Goal: Transaction & Acquisition: Purchase product/service

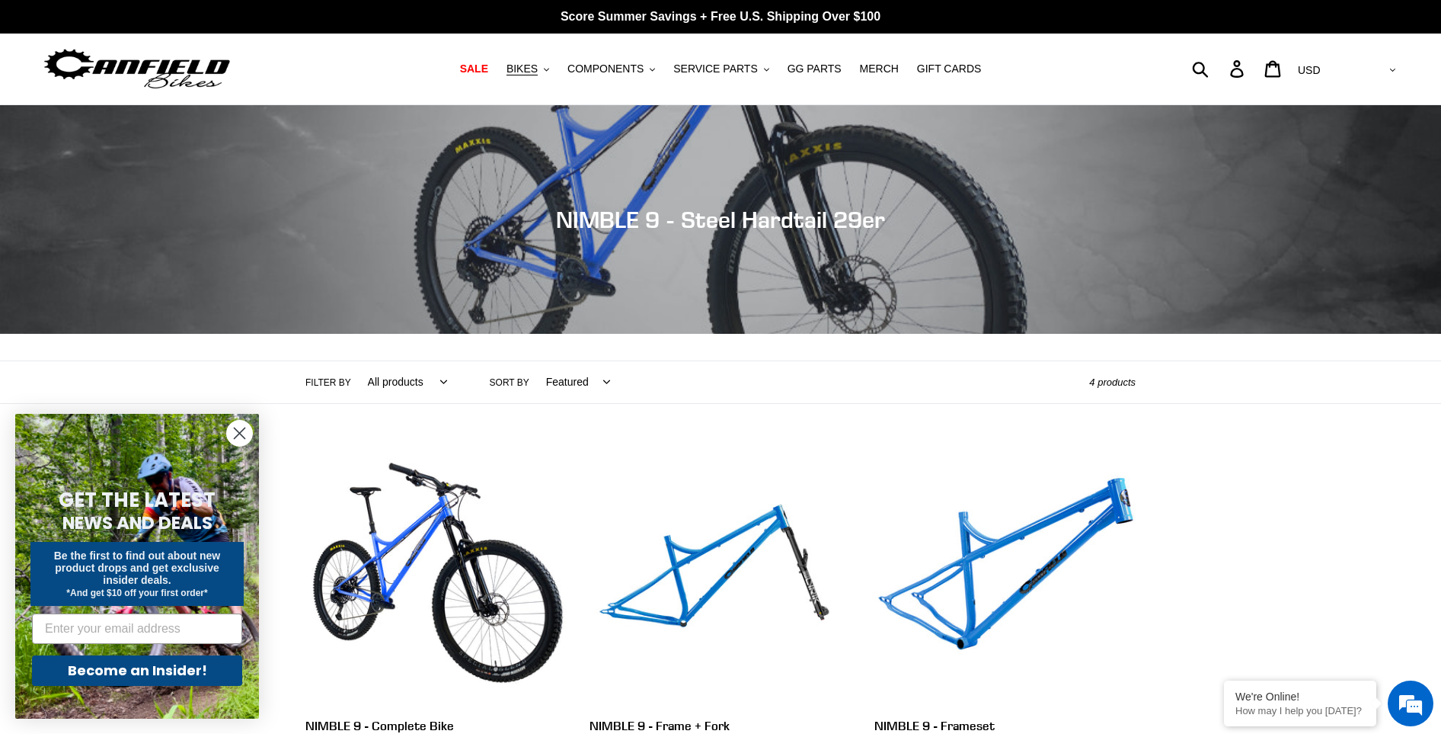
scroll to position [152, 0]
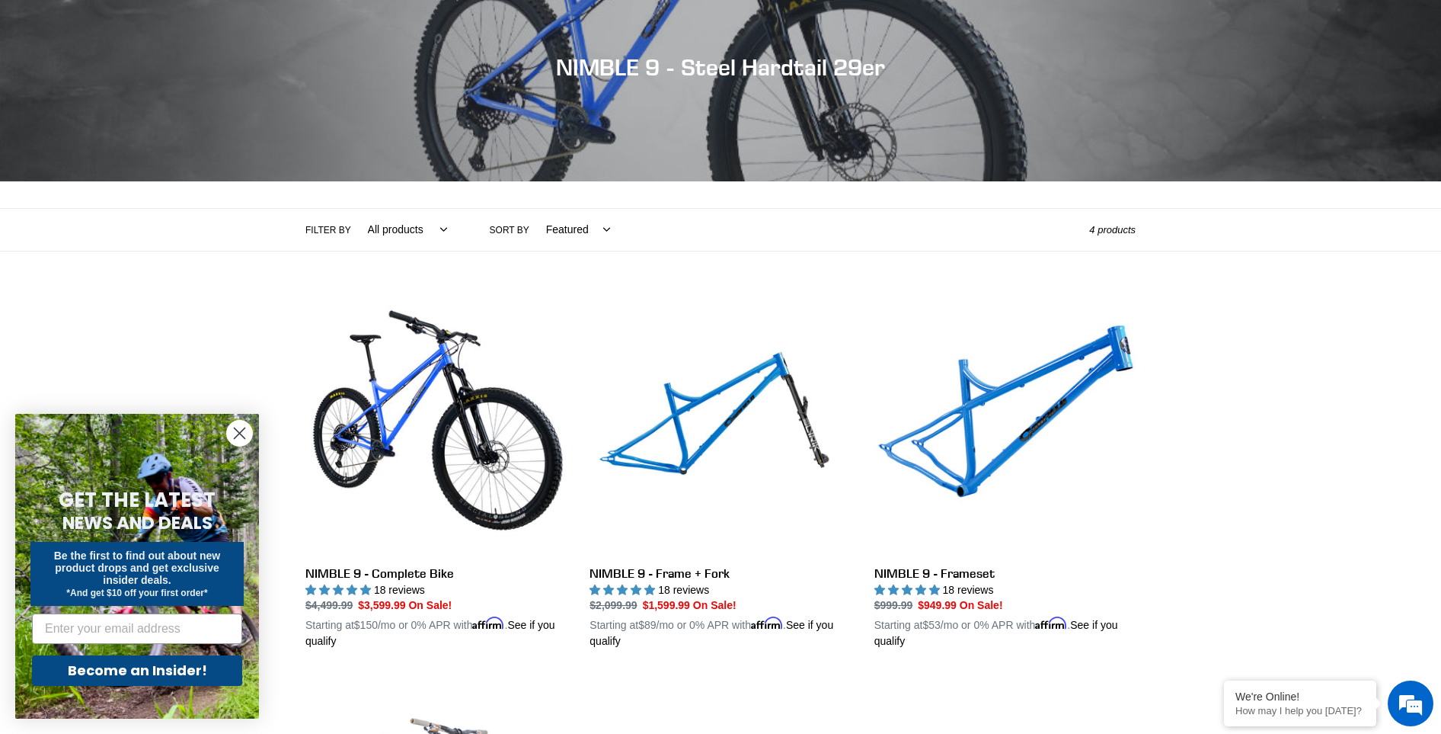
click at [242, 443] on circle "Close dialog" at bounding box center [239, 433] width 25 height 25
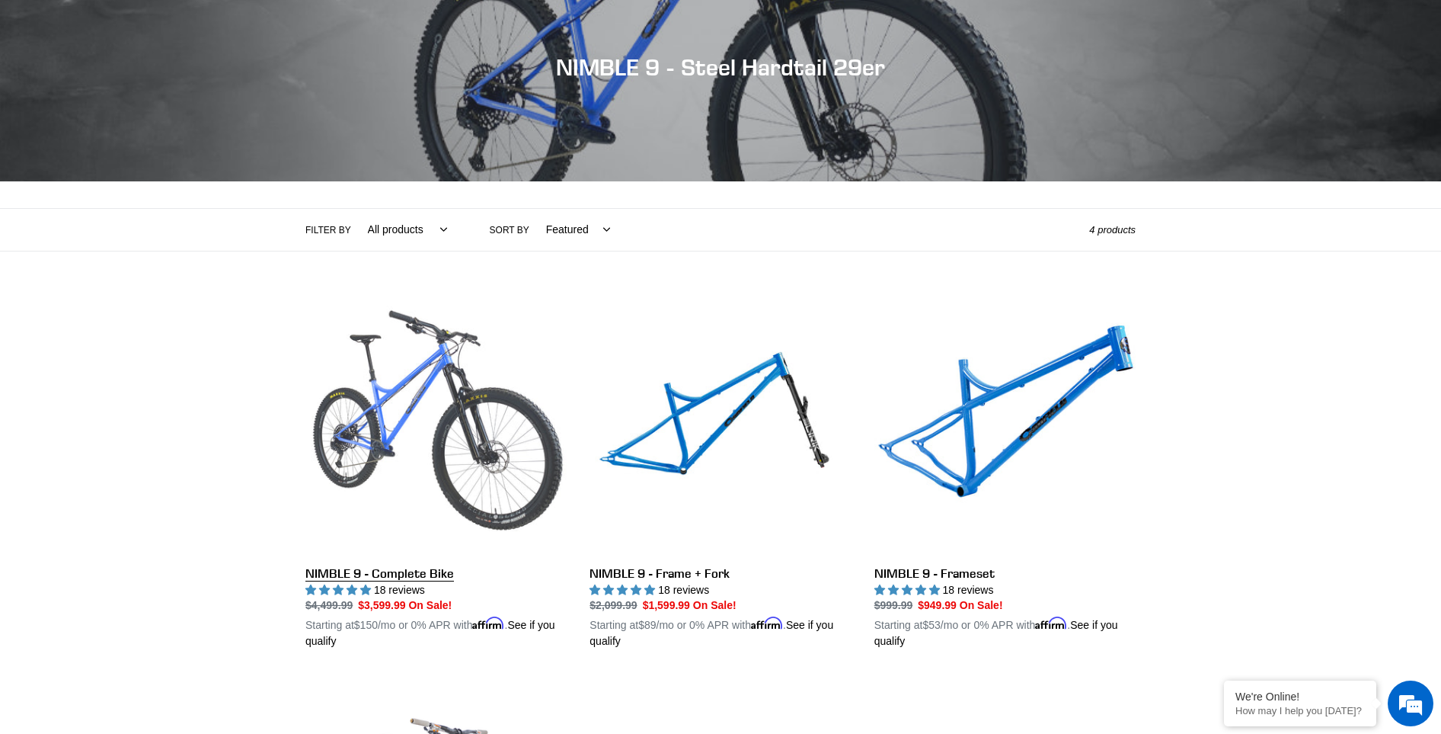
click at [428, 443] on link "NIMBLE 9 - Complete Bike" at bounding box center [436, 471] width 261 height 357
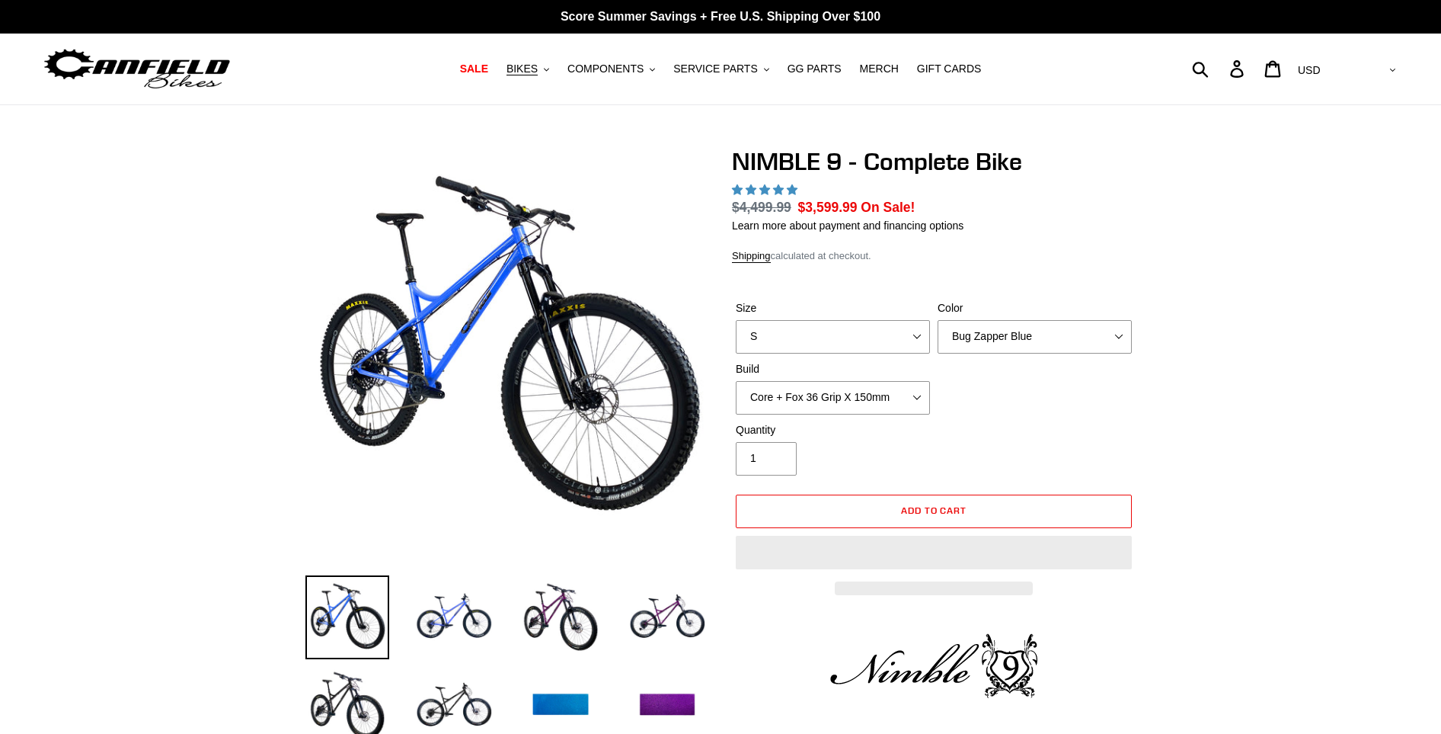
select select "highest-rating"
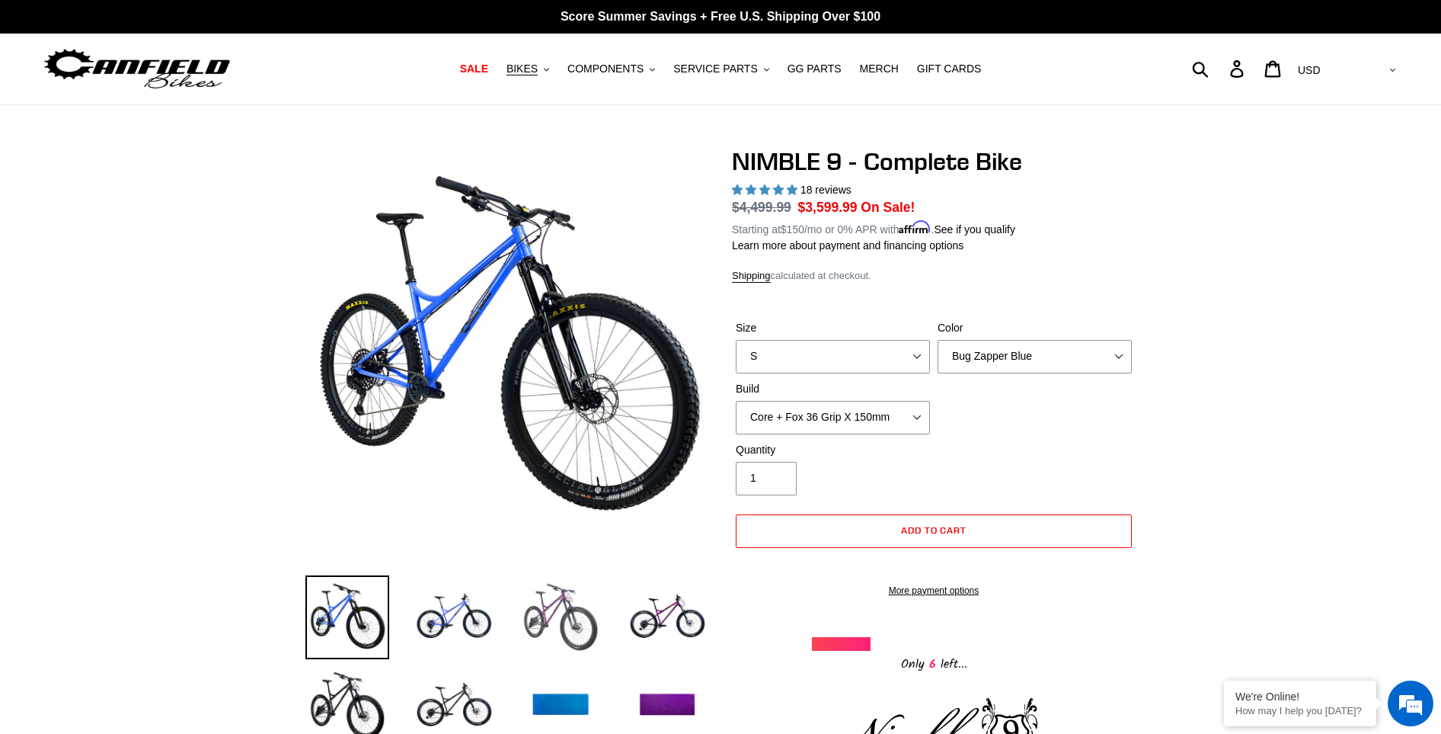
click at [549, 619] on img at bounding box center [561, 617] width 84 height 84
